Goal: Information Seeking & Learning: Learn about a topic

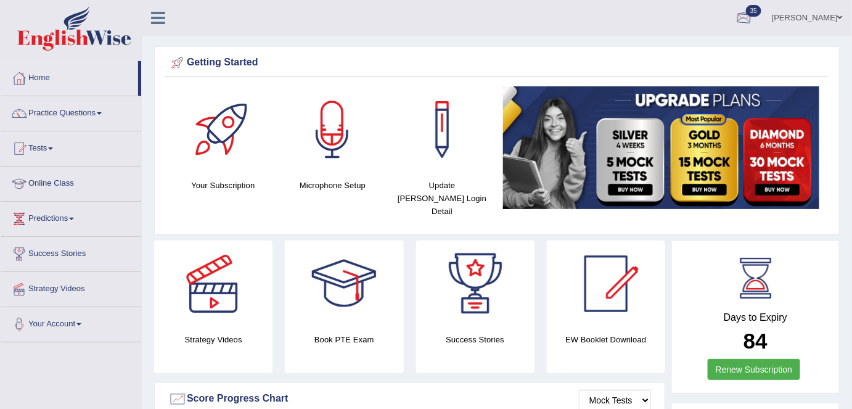
drag, startPoint x: 791, startPoint y: 18, endPoint x: 784, endPoint y: 83, distance: 64.5
click at [791, 18] on link "Shail wadhwa" at bounding box center [806, 16] width 89 height 32
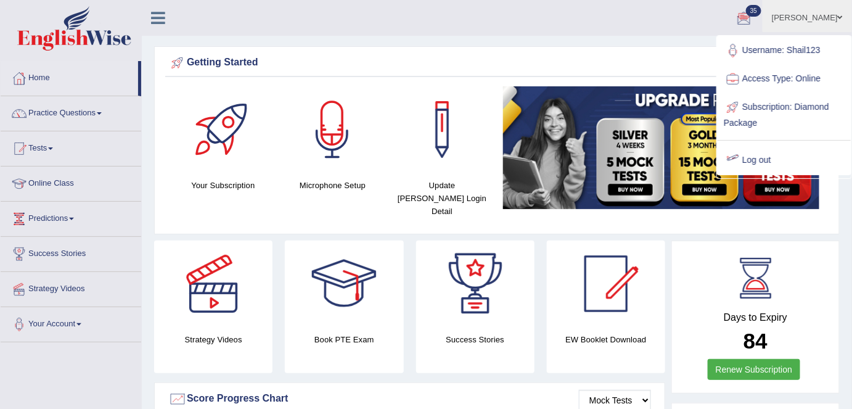
click at [765, 166] on link "Log out" at bounding box center [783, 160] width 133 height 28
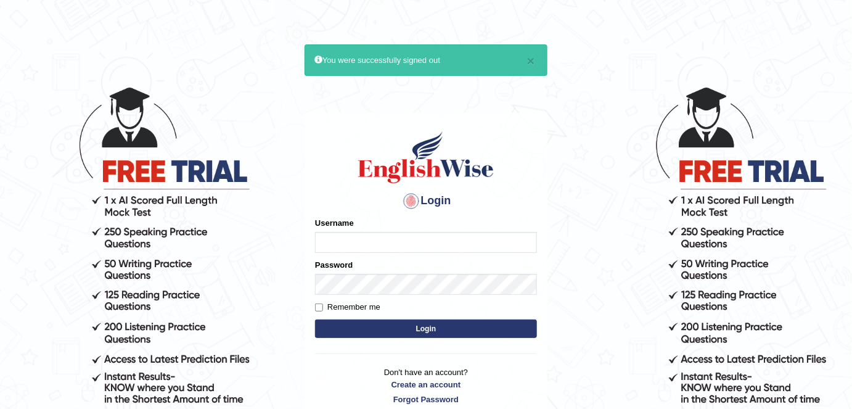
type input "shail123"
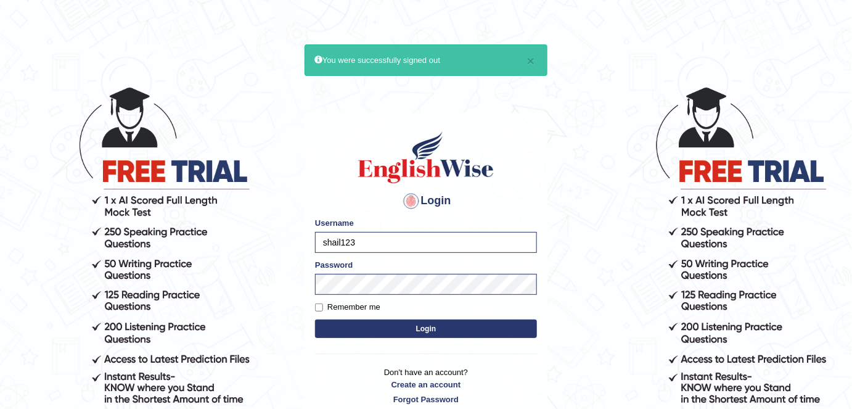
drag, startPoint x: 398, startPoint y: 325, endPoint x: 404, endPoint y: 314, distance: 13.0
click at [398, 325] on button "Login" at bounding box center [426, 328] width 222 height 18
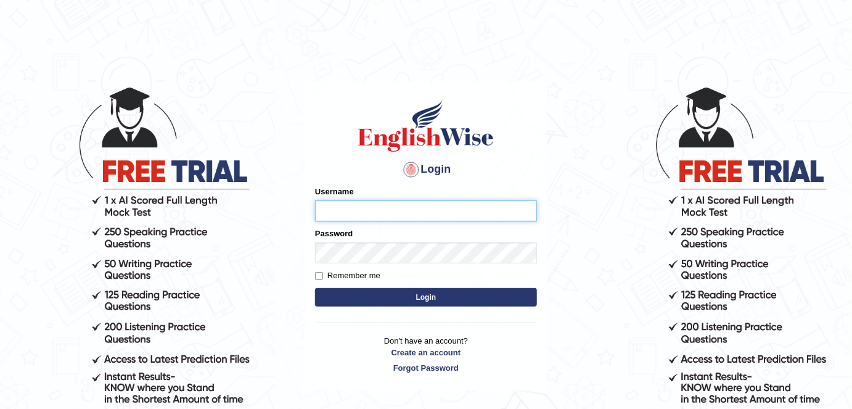
type input "shail123"
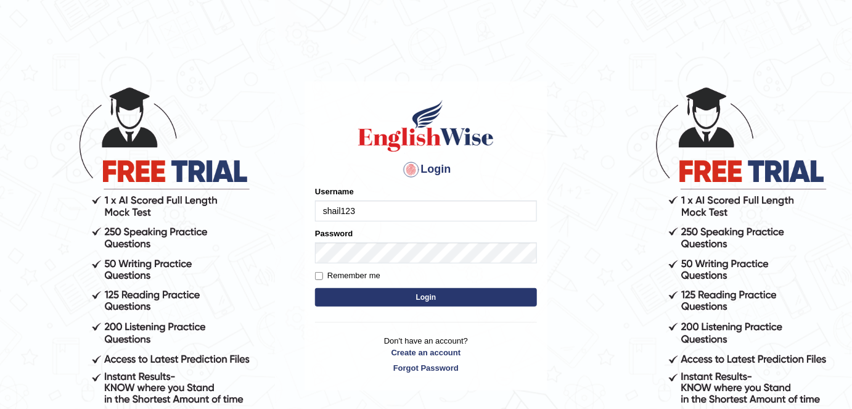
click at [368, 303] on button "Login" at bounding box center [426, 297] width 222 height 18
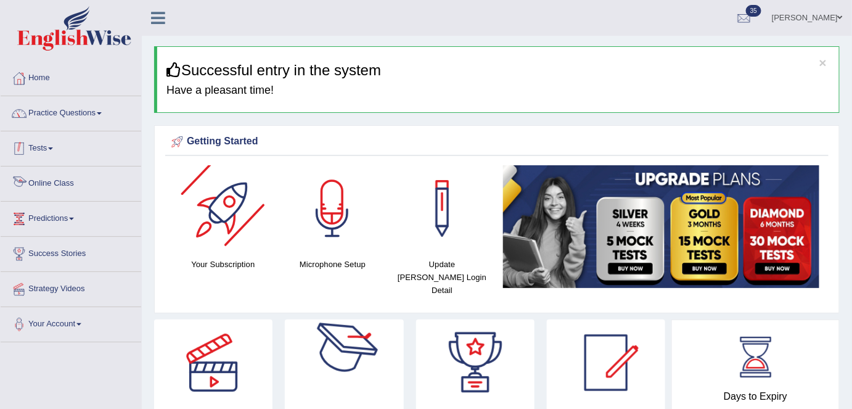
click at [88, 104] on link "Practice Questions" at bounding box center [71, 111] width 141 height 31
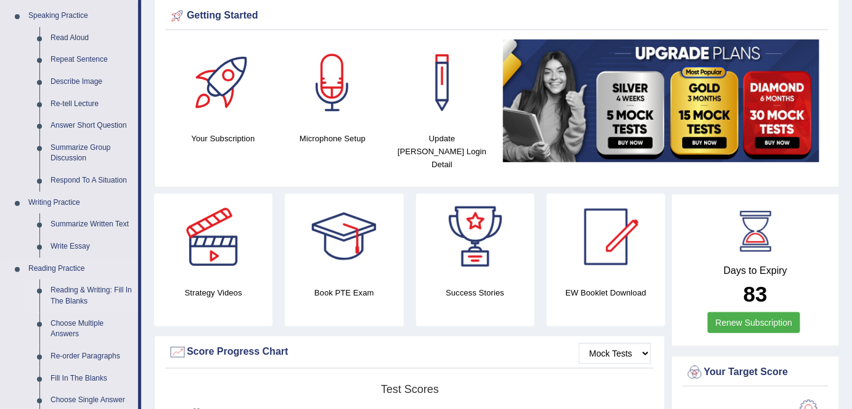
scroll to position [124, 0]
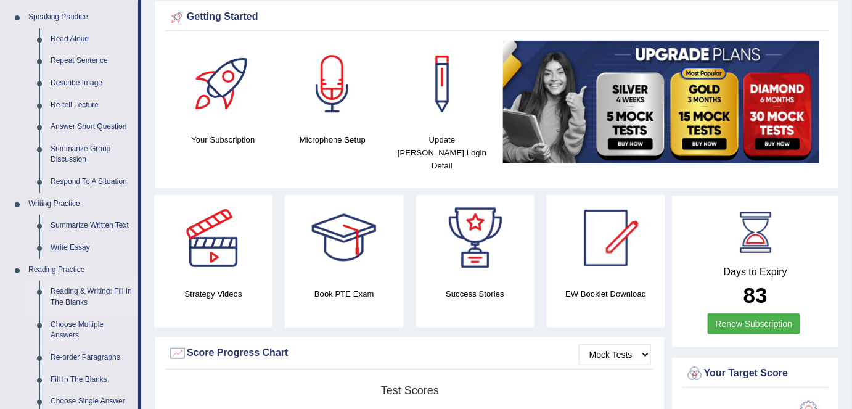
click at [79, 296] on link "Reading & Writing: Fill In The Blanks" at bounding box center [91, 296] width 93 height 33
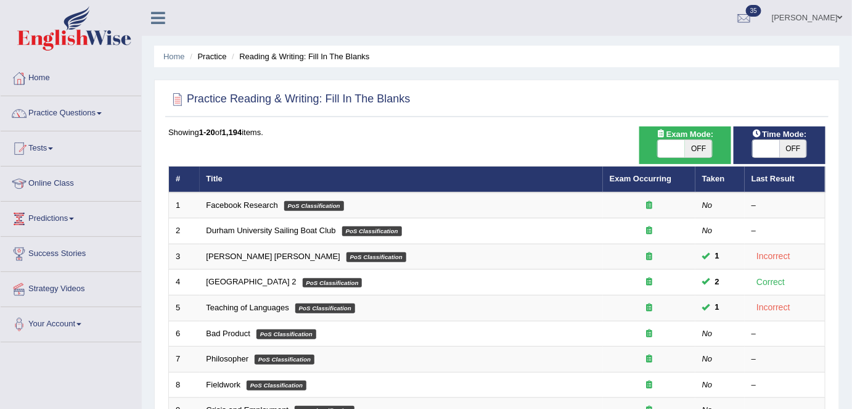
click at [698, 147] on span "OFF" at bounding box center [698, 148] width 27 height 17
checkbox input "true"
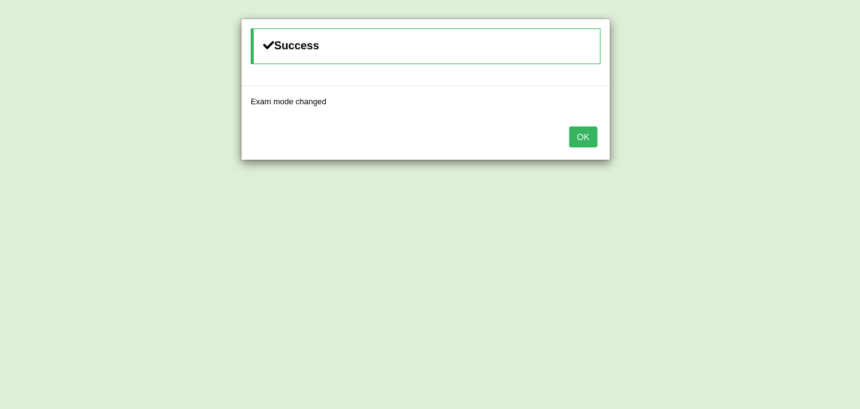
click at [589, 133] on button "OK" at bounding box center [583, 136] width 28 height 21
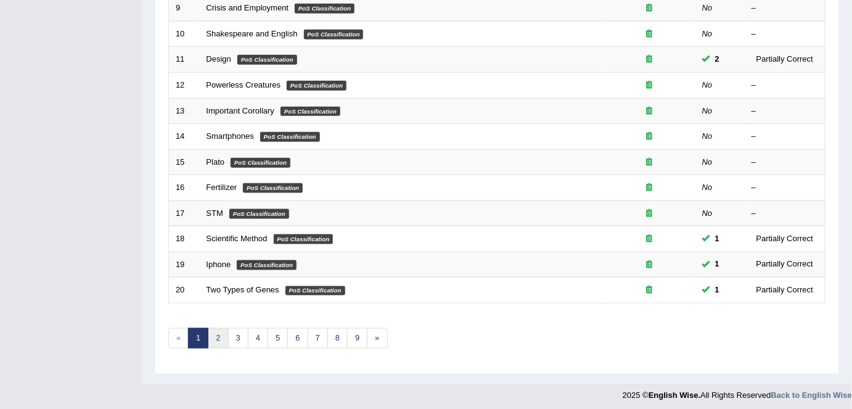
click at [216, 335] on link "2" at bounding box center [218, 338] width 20 height 20
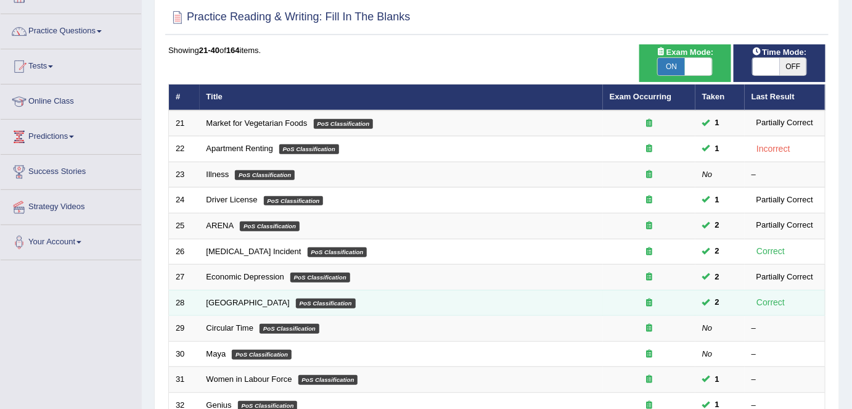
scroll to position [83, 0]
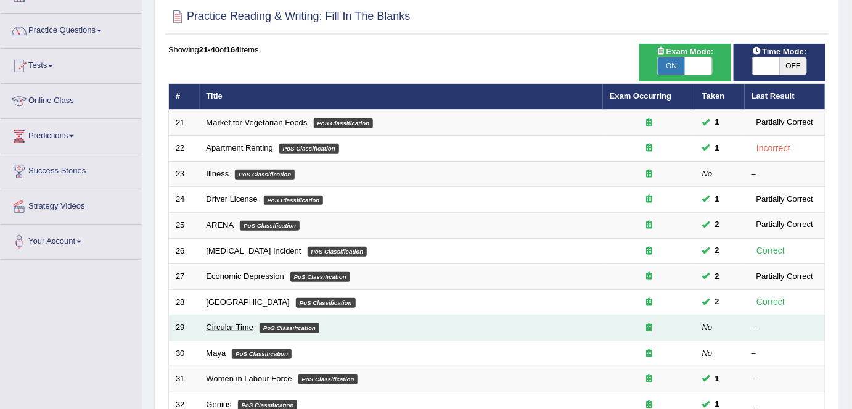
click at [235, 325] on link "Circular Time" at bounding box center [229, 326] width 47 height 9
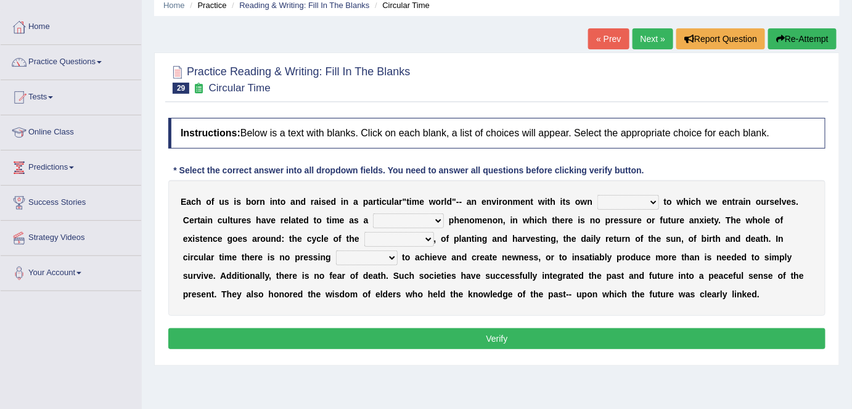
click at [631, 195] on select "area shape rhythm inclination" at bounding box center [628, 202] width 62 height 15
select select "shape"
click at [597, 195] on select "area shape rhythm inclination" at bounding box center [628, 202] width 62 height 15
click at [402, 221] on select "cyclical conventional recycling cylindrical" at bounding box center [408, 220] width 71 height 15
select select "cyclical"
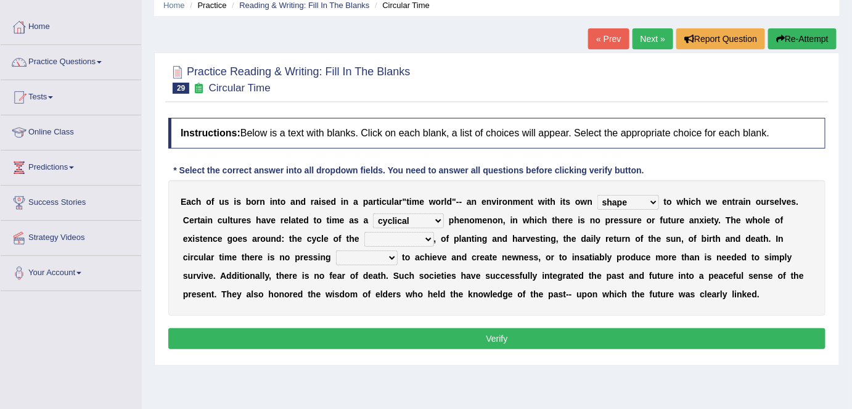
click at [373, 213] on select "cyclical conventional recycling cylindrical" at bounding box center [408, 220] width 71 height 15
click at [396, 245] on div "E a c h o f u s i s b o r n i n t o a n d r a i s e d i n a p a r t i c u l a r…" at bounding box center [496, 248] width 657 height 136
drag, startPoint x: 394, startPoint y: 237, endPoint x: 394, endPoint y: 243, distance: 6.2
click at [394, 237] on select "days seasons arrangement periods" at bounding box center [399, 239] width 70 height 15
select select "days"
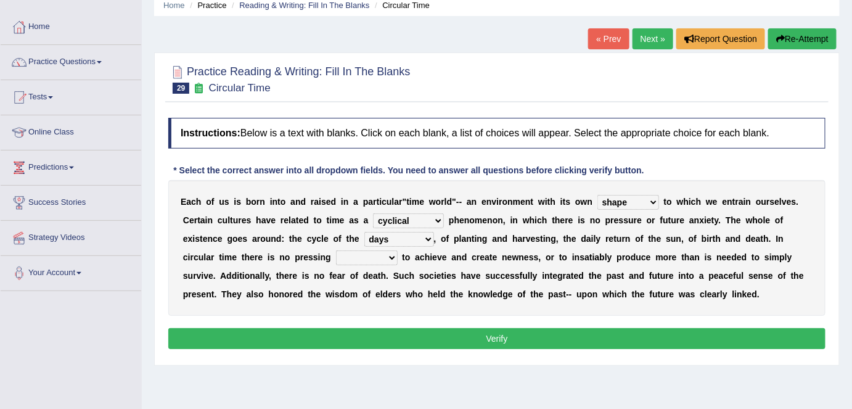
click at [364, 232] on select "days seasons arrangement periods" at bounding box center [399, 239] width 70 height 15
click at [367, 258] on select "issue point cause need" at bounding box center [367, 257] width 62 height 15
select select "issue"
click at [336, 250] on select "issue point cause need" at bounding box center [367, 257] width 62 height 15
click at [524, 343] on button "Verify" at bounding box center [496, 338] width 657 height 21
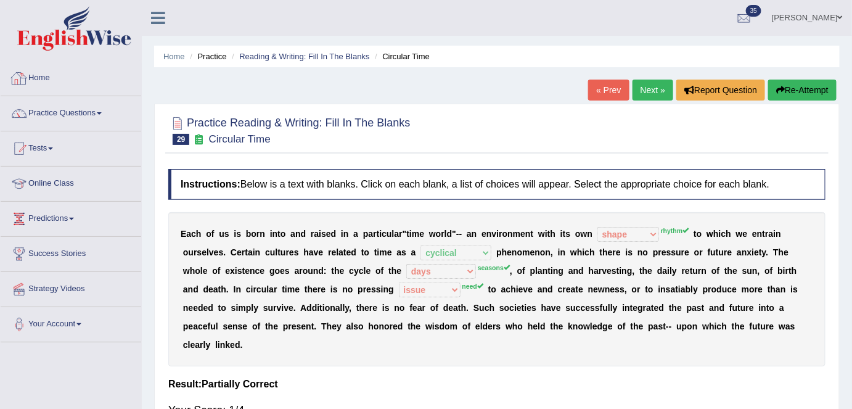
click at [65, 86] on link "Home" at bounding box center [71, 76] width 141 height 31
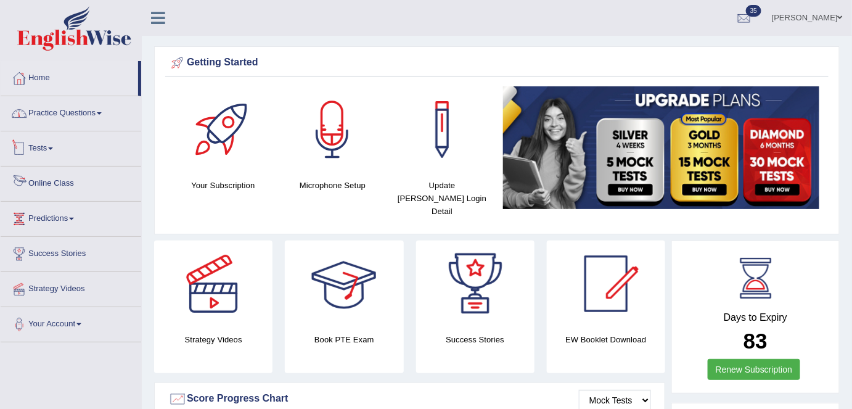
click at [96, 105] on link "Practice Questions" at bounding box center [71, 111] width 141 height 31
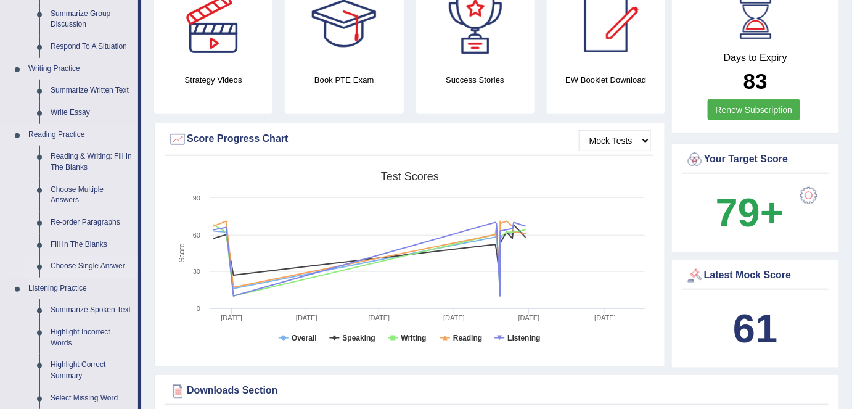
scroll to position [259, 0]
click at [97, 246] on link "Fill In The Blanks" at bounding box center [91, 245] width 93 height 22
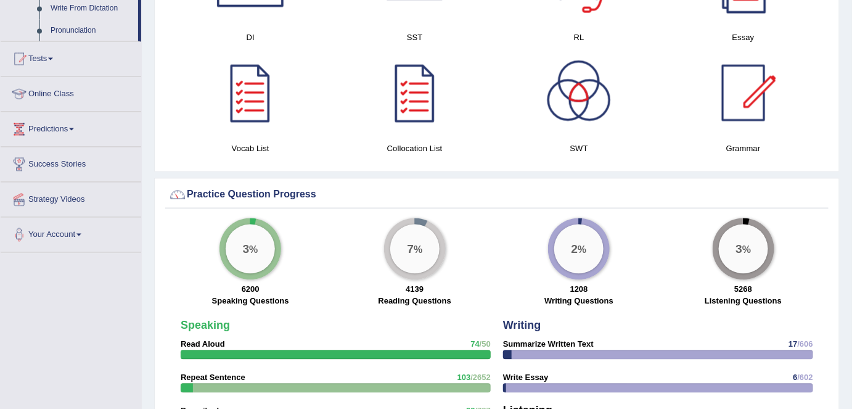
scroll to position [963, 0]
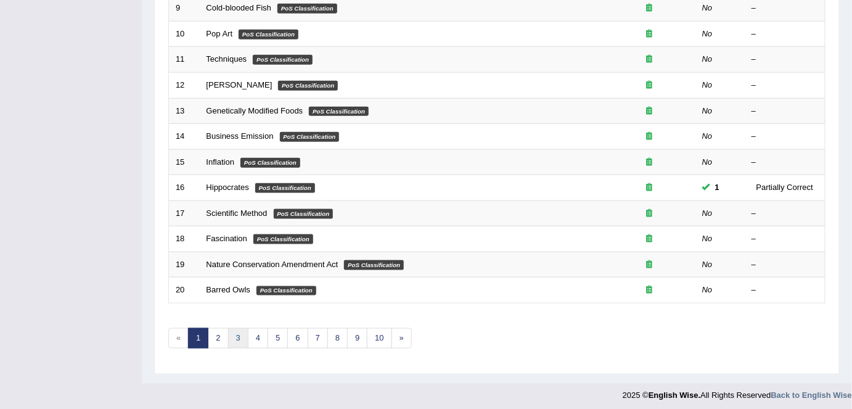
click at [240, 337] on link "3" at bounding box center [238, 338] width 20 height 20
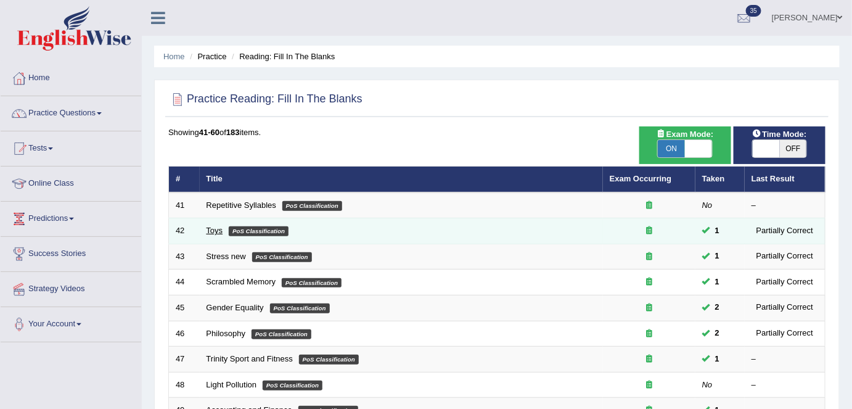
click at [213, 231] on link "Toys" at bounding box center [214, 230] width 17 height 9
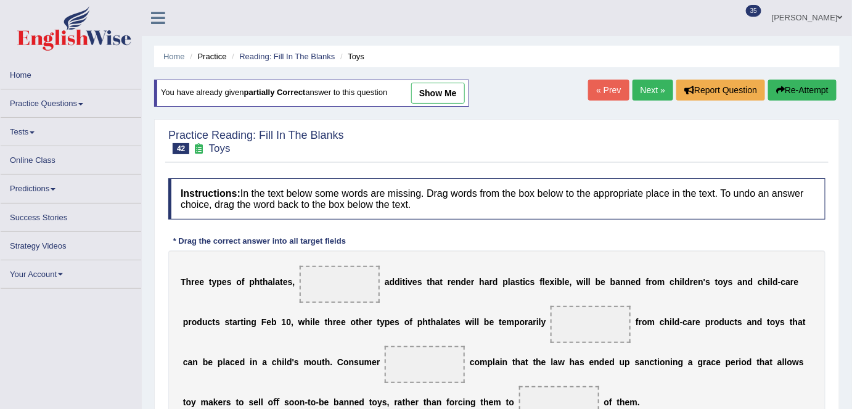
click at [438, 92] on link "show me" at bounding box center [438, 93] width 54 height 21
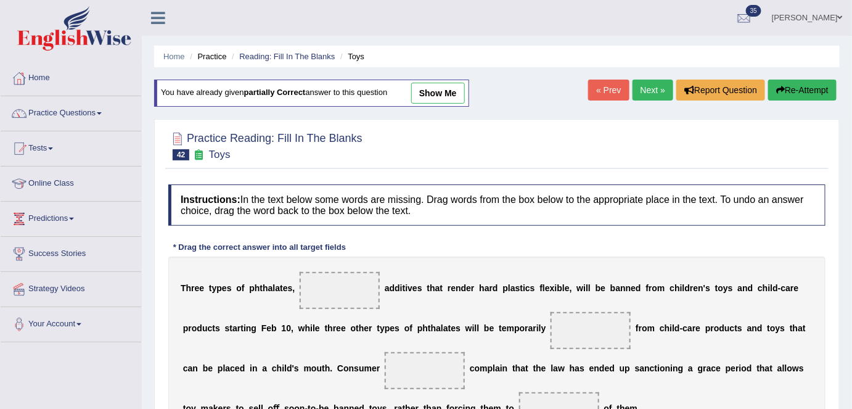
click at [452, 97] on link "show me" at bounding box center [438, 93] width 54 height 21
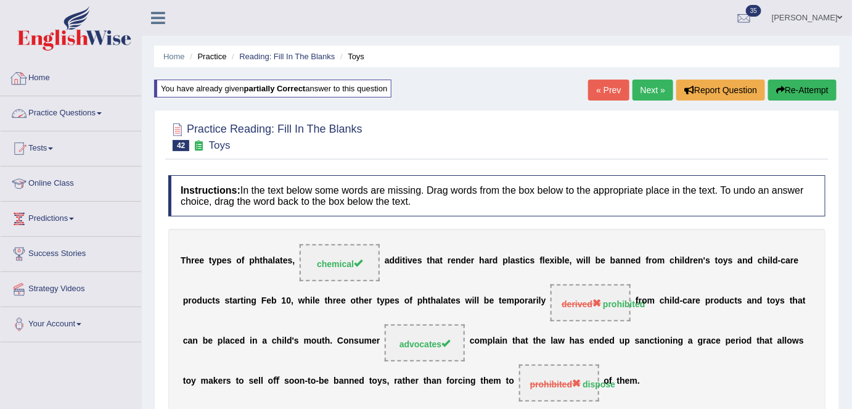
click at [80, 81] on link "Home" at bounding box center [71, 76] width 141 height 31
